Goal: Find specific page/section: Find specific page/section

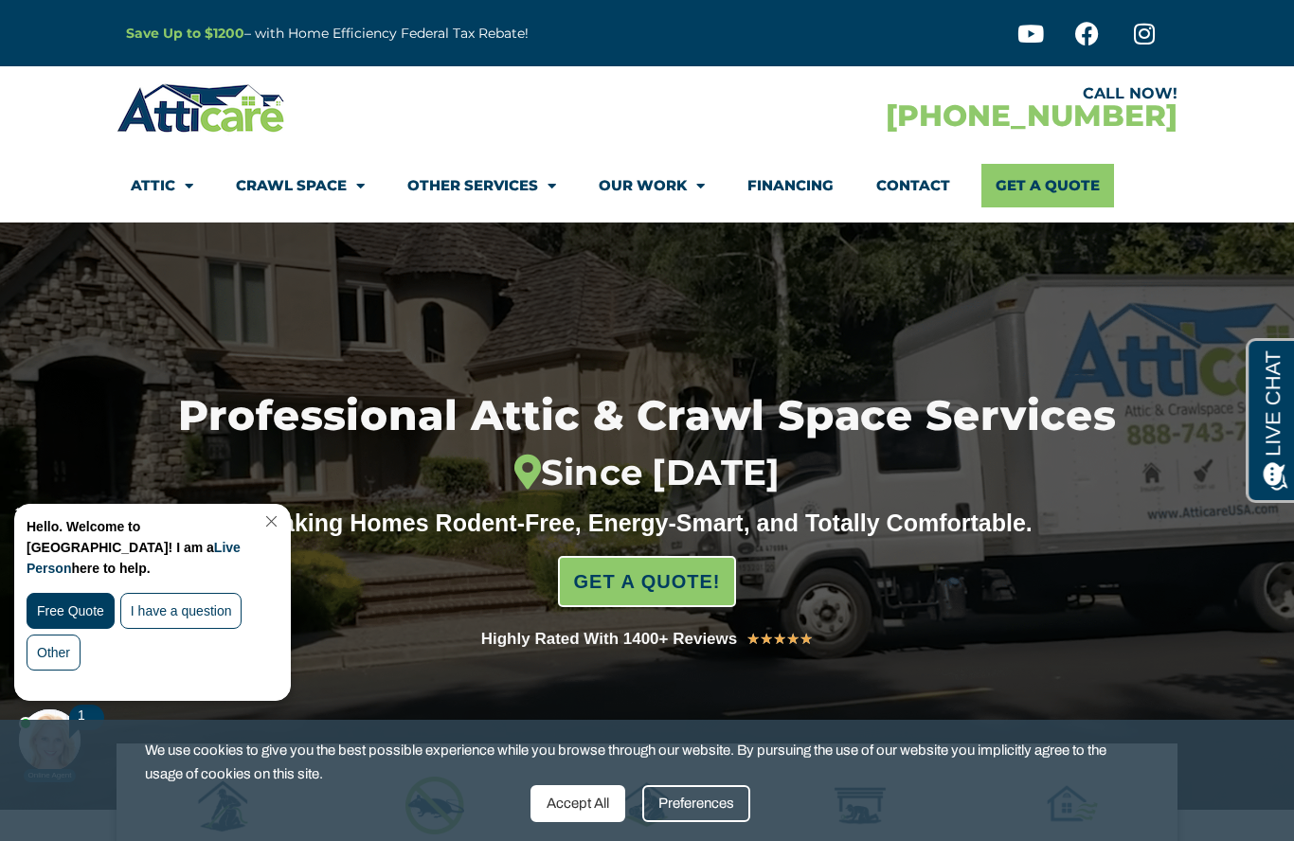
click at [282, 519] on link "Close Chat" at bounding box center [270, 521] width 26 height 14
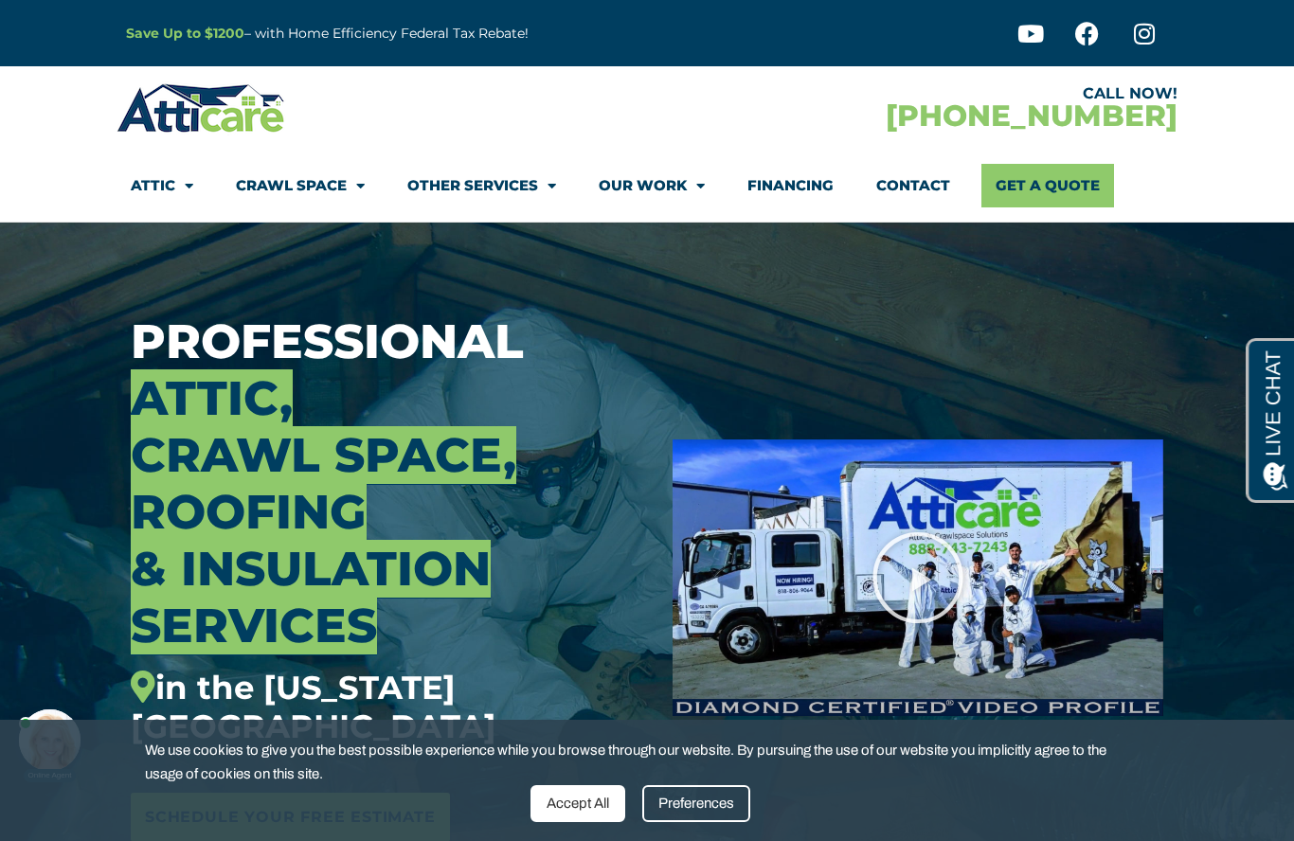
click at [499, 193] on link "Other Services" at bounding box center [481, 186] width 149 height 44
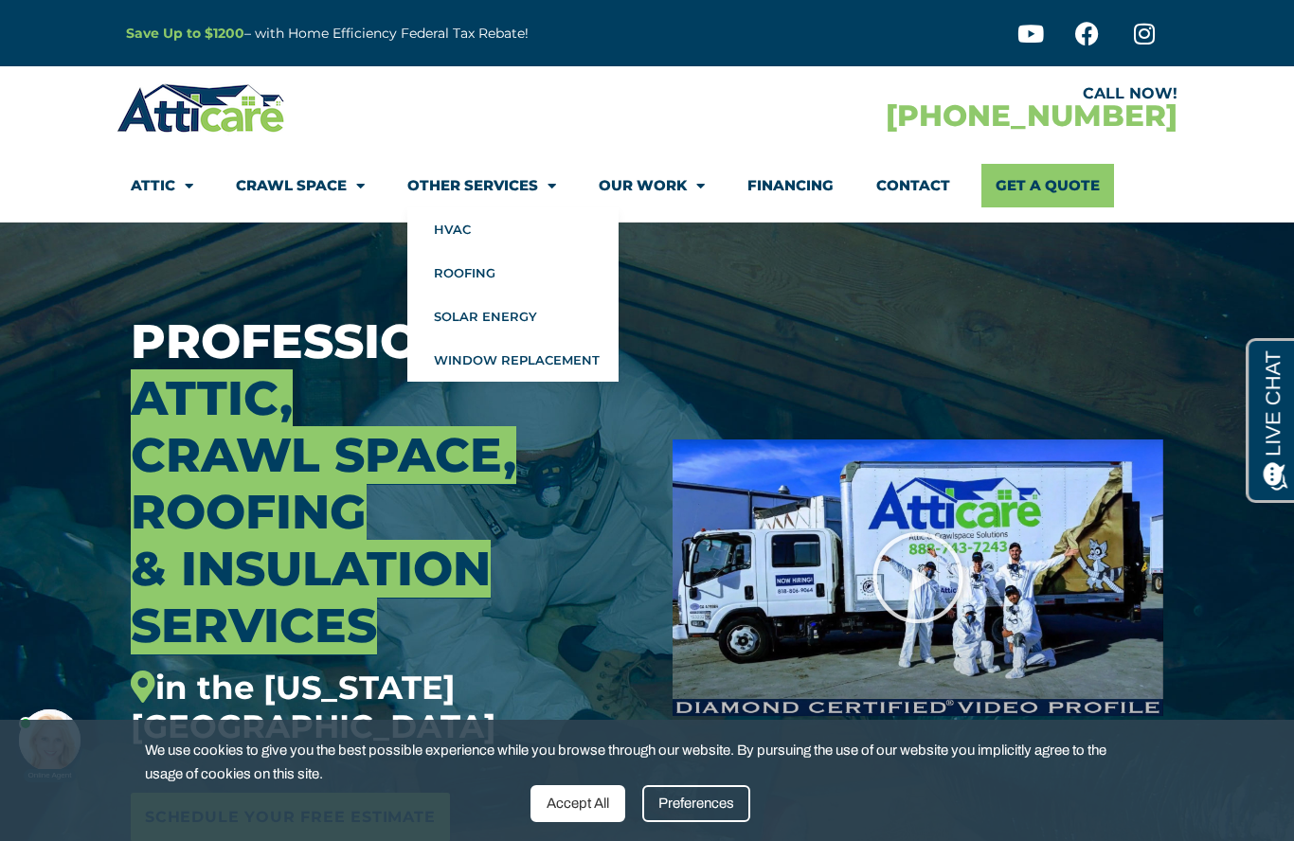
click at [679, 171] on link "Our Work" at bounding box center [652, 186] width 106 height 44
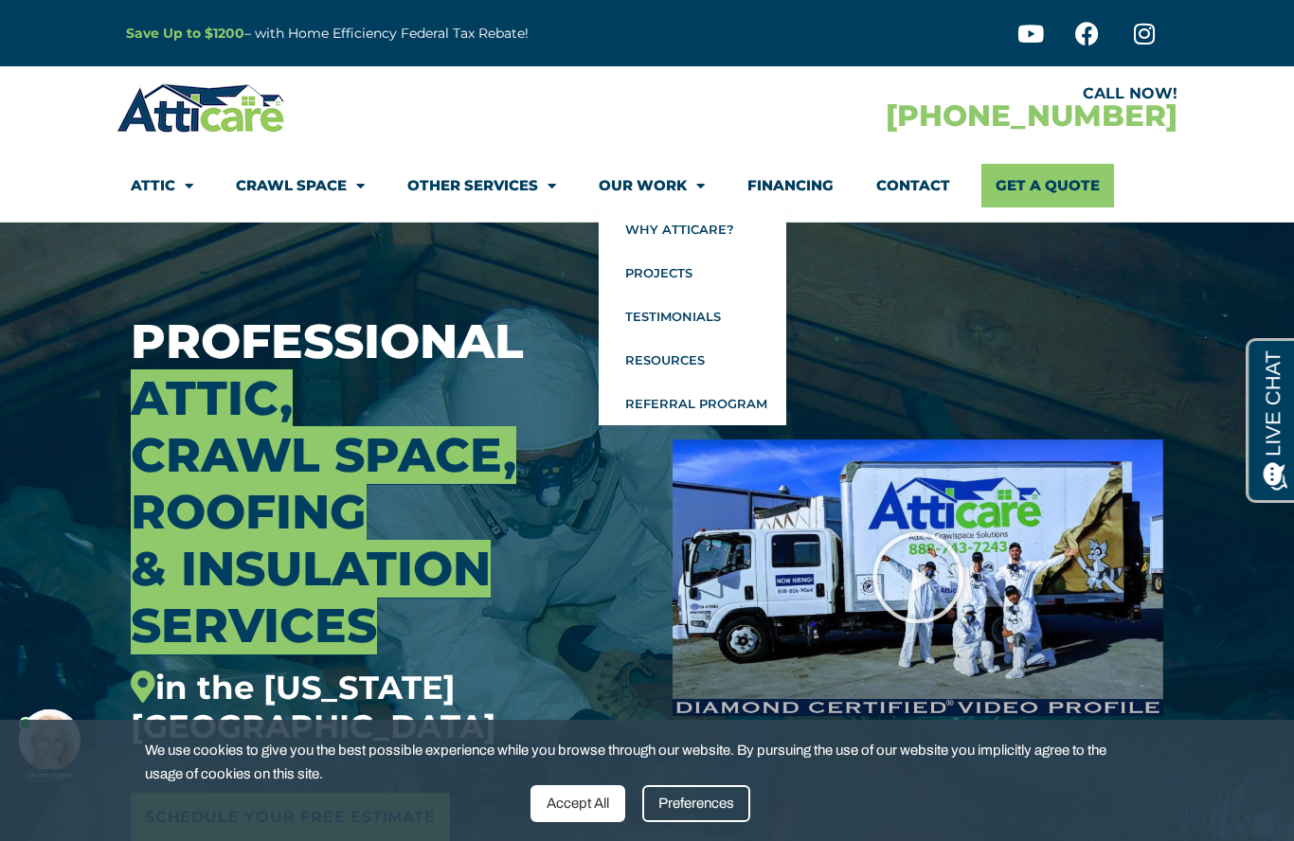
click at [661, 186] on link "Our Work" at bounding box center [652, 186] width 106 height 44
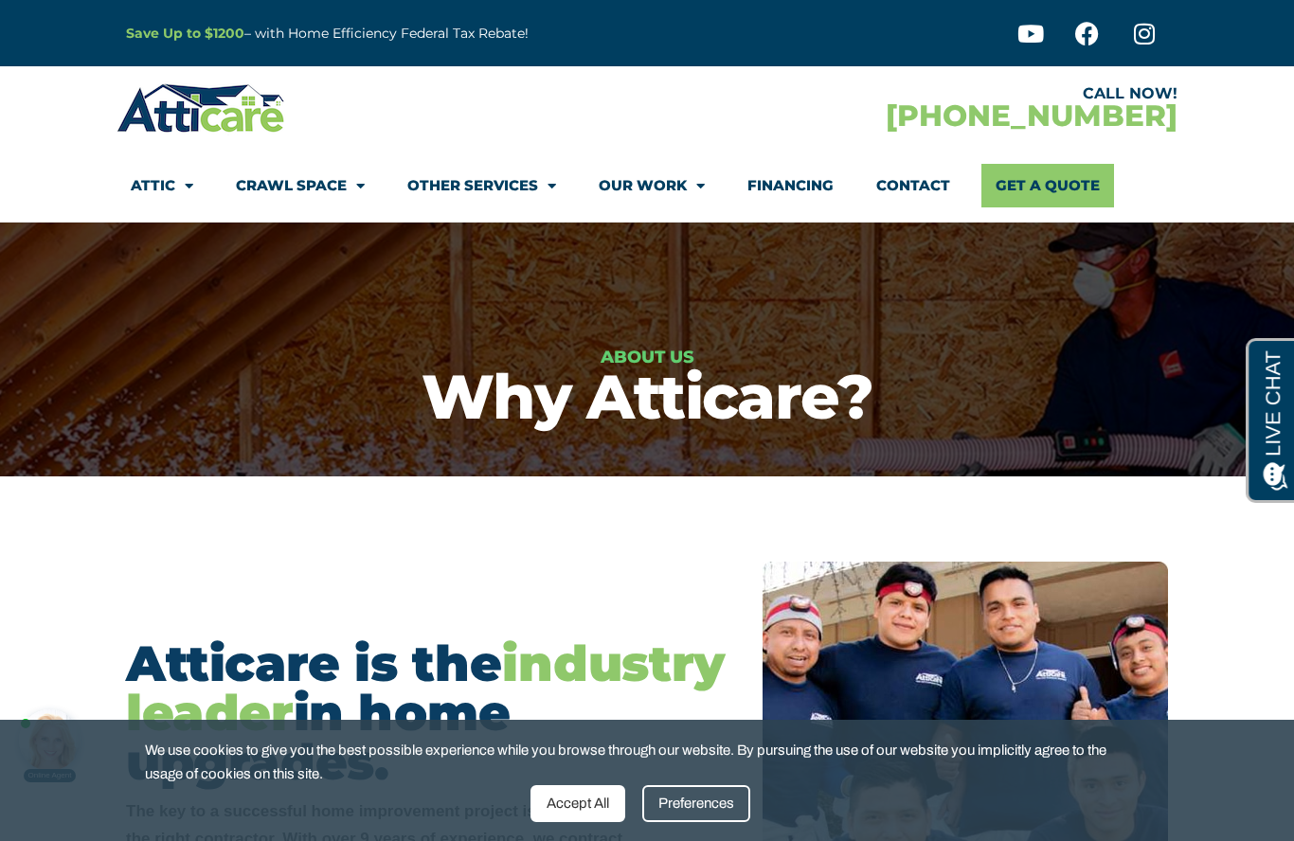
click at [936, 182] on link "Contact" at bounding box center [913, 186] width 74 height 44
click at [671, 182] on link "Our Work" at bounding box center [652, 186] width 106 height 44
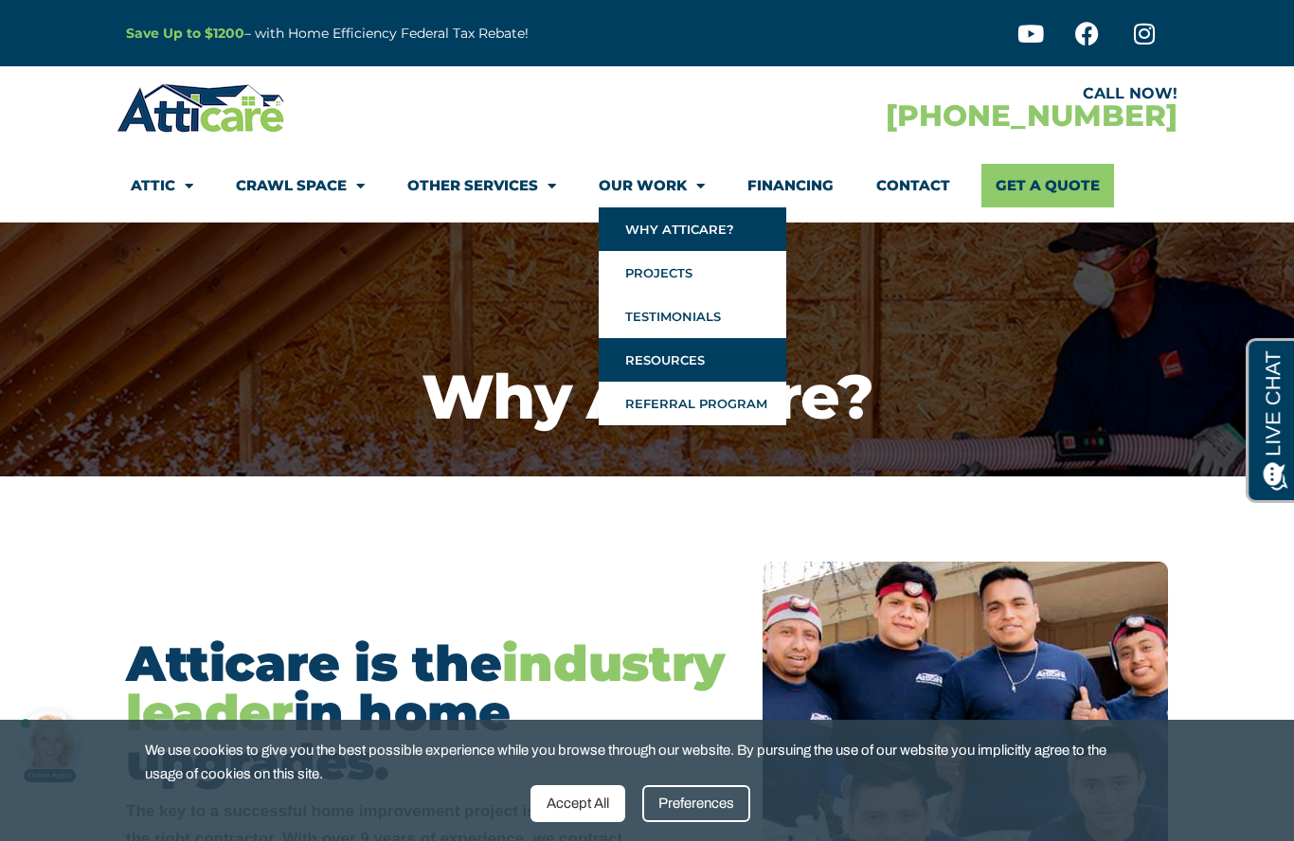
click at [686, 363] on link "Resources" at bounding box center [693, 360] width 188 height 44
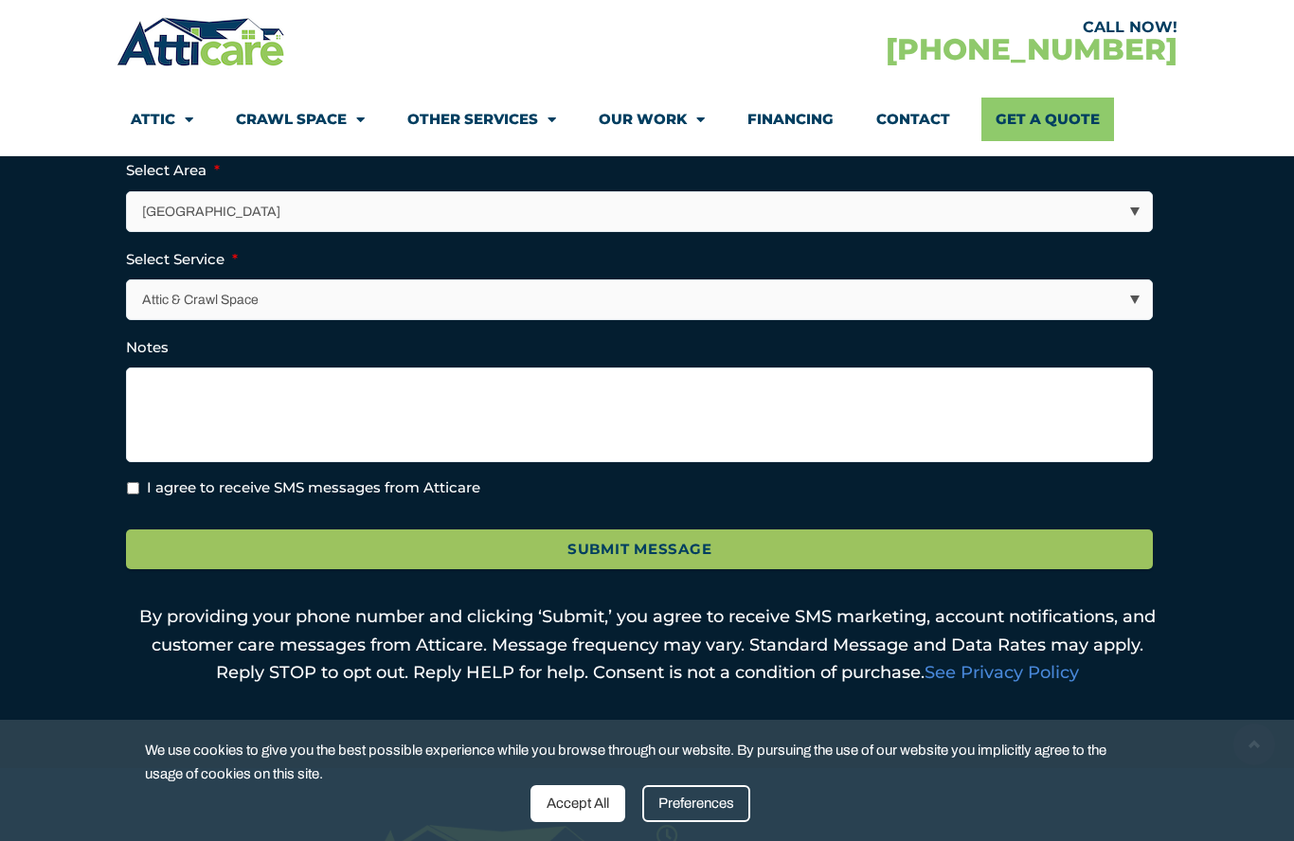
scroll to position [721, 0]
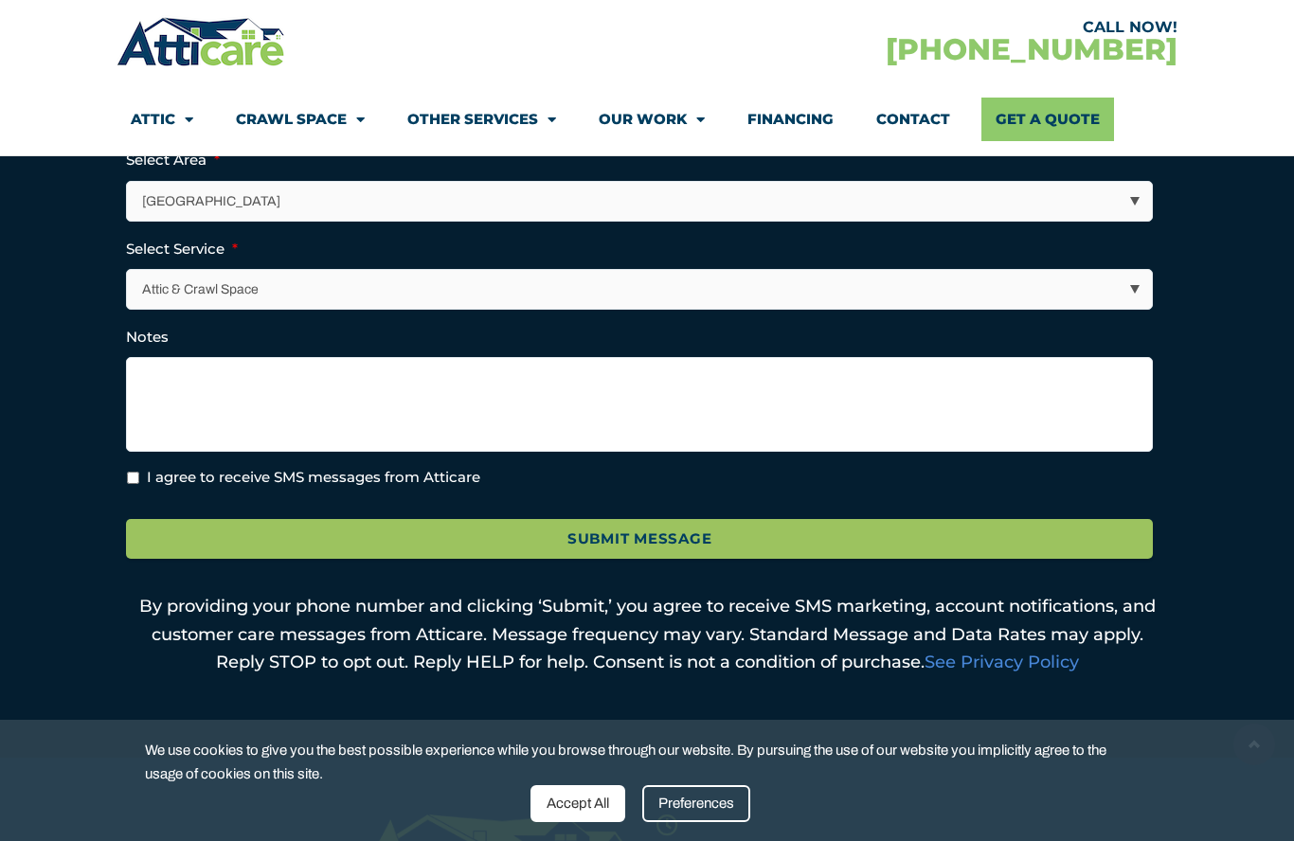
click at [915, 290] on select "Attic & Crawl Space Insulation Roofing Solar Energy Other Services" at bounding box center [639, 289] width 1025 height 39
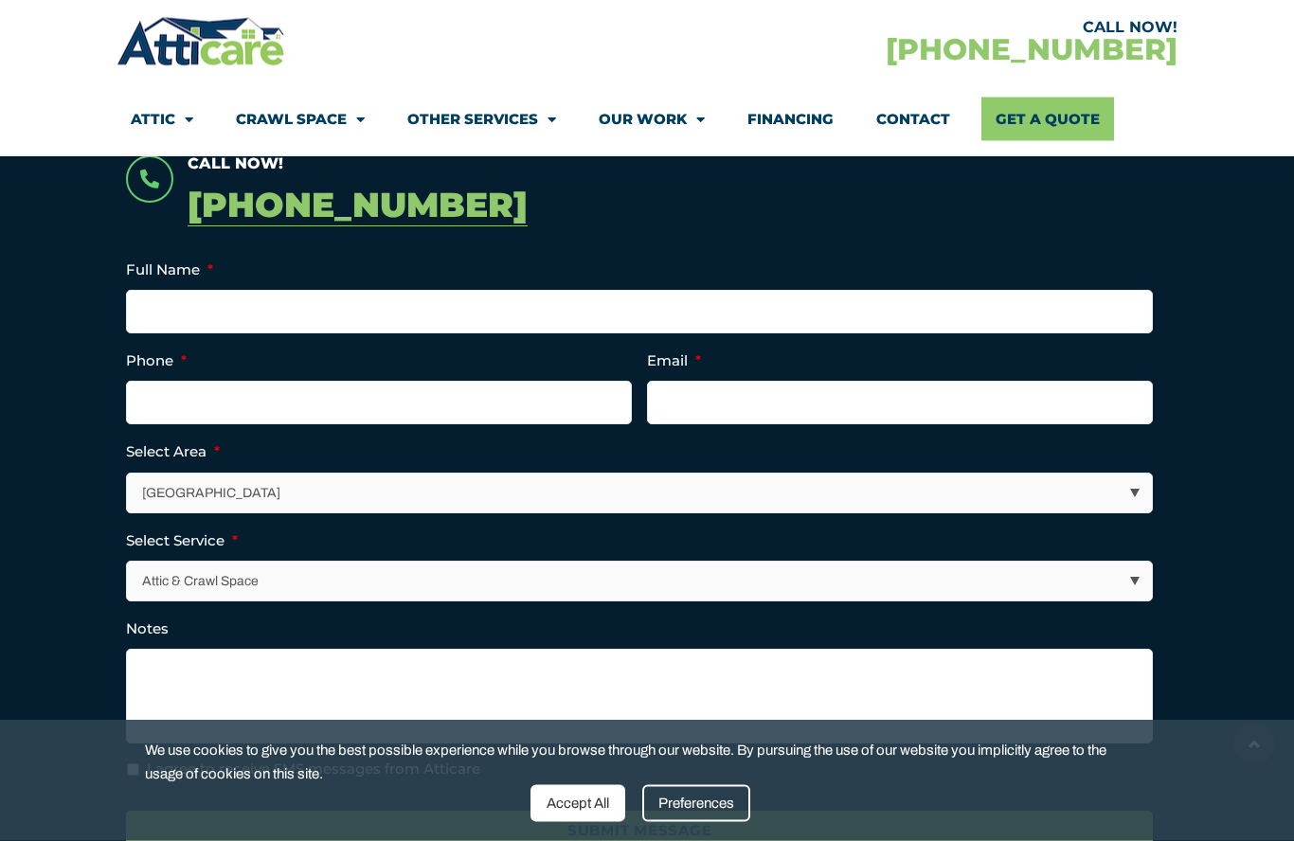
scroll to position [429, 0]
click at [645, 494] on select "Los Angeles Area San Francisco Bay Area New Jersey / New York Area Other Areas" at bounding box center [639, 493] width 1025 height 39
select select "[US_STATE] / [US_STATE][GEOGRAPHIC_DATA]"
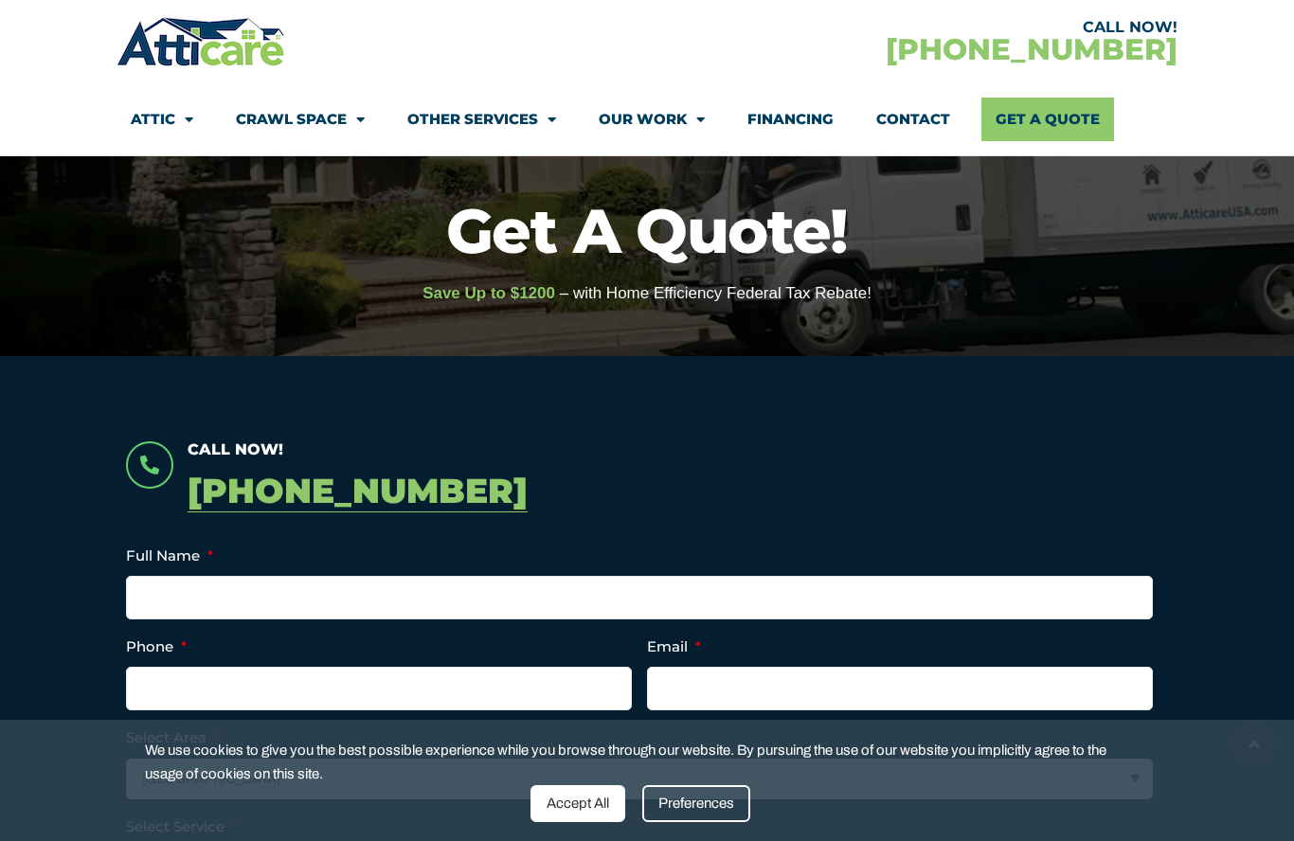
scroll to position [122, 0]
